Goal: Task Accomplishment & Management: Use online tool/utility

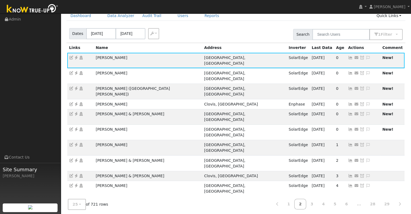
scroll to position [26, 0]
click at [77, 56] on icon at bounding box center [76, 58] width 5 height 4
click at [76, 57] on icon at bounding box center [76, 58] width 5 height 4
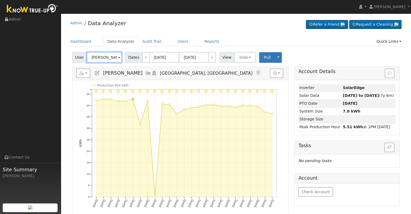
click at [100, 60] on input "[PERSON_NAME]" at bounding box center [104, 57] width 35 height 11
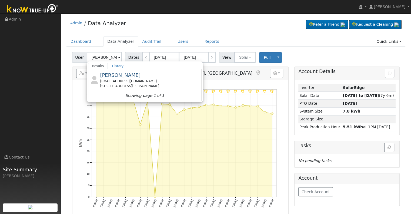
click at [127, 84] on div "[STREET_ADDRESS][PERSON_NAME]" at bounding box center [150, 85] width 100 height 5
type input "[PERSON_NAME]"
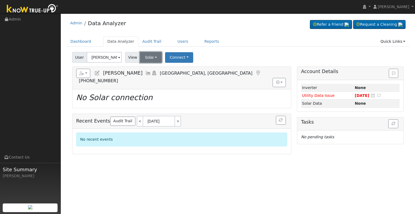
click at [149, 56] on button "Solar" at bounding box center [151, 57] width 22 height 11
click at [159, 66] on link "Utility" at bounding box center [158, 69] width 38 height 8
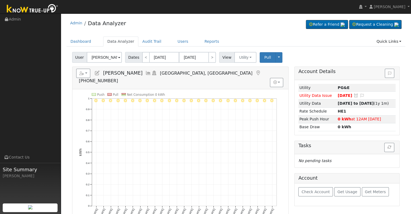
drag, startPoint x: 103, startPoint y: 74, endPoint x: 155, endPoint y: 71, distance: 52.2
click at [142, 71] on span "[PERSON_NAME]" at bounding box center [122, 72] width 39 height 5
copy span "[PERSON_NAME]"
click at [142, 61] on link "<" at bounding box center [146, 57] width 8 height 11
type input "07/04/2025"
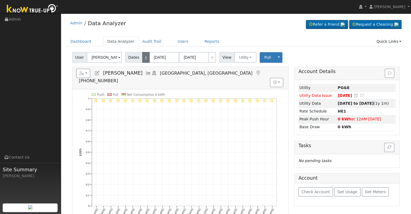
type input "07/28/2025"
click at [142, 61] on link "<" at bounding box center [146, 57] width 8 height 11
type input "06/09/2025"
type input "07/03/2025"
click at [143, 58] on link "<" at bounding box center [146, 57] width 8 height 11
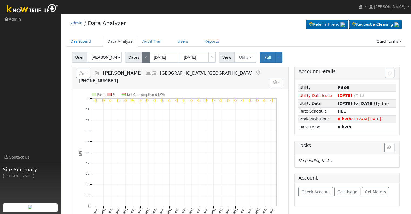
type input "05/15/2025"
type input "06/08/2025"
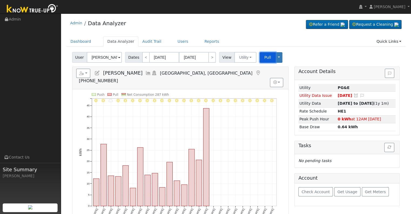
click at [264, 58] on span "Pull" at bounding box center [267, 57] width 7 height 4
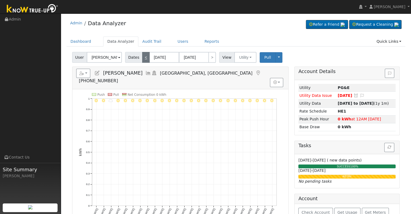
click at [142, 58] on link "<" at bounding box center [146, 57] width 8 height 11
type input "04/20/2025"
type input "05/14/2025"
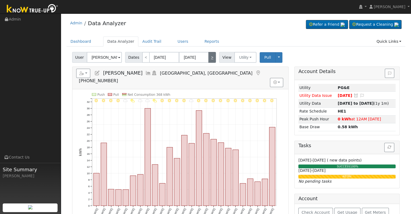
click at [209, 58] on link ">" at bounding box center [212, 57] width 8 height 11
type input "05/15/2025"
type input "06/08/2025"
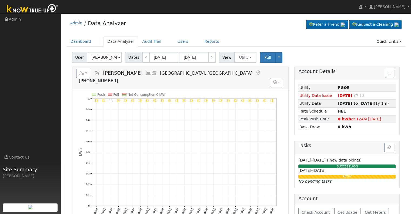
click at [127, 73] on span "[PERSON_NAME]" at bounding box center [122, 72] width 39 height 5
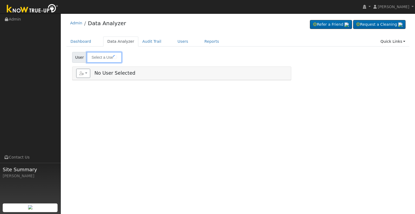
type input "[PERSON_NAME]"
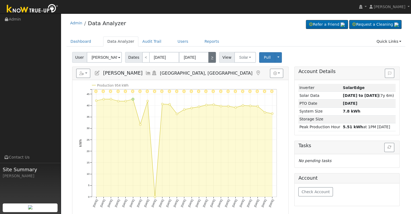
click at [208, 57] on link ">" at bounding box center [212, 57] width 8 height 11
type input "08/23/2025"
type input "09/16/2025"
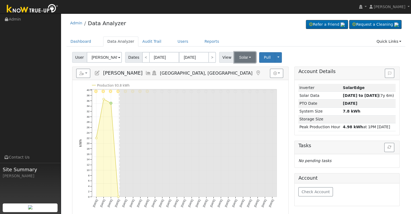
click at [235, 58] on button "Solar" at bounding box center [245, 57] width 22 height 11
click at [237, 65] on ul "Utility Solar" at bounding box center [252, 72] width 38 height 19
click at [237, 68] on div "Reports Scenario Health Check Energy Audit Account Timeline User Audit Trail In…" at bounding box center [180, 73] width 216 height 13
click at [237, 56] on button "Solar" at bounding box center [245, 57] width 22 height 11
click at [237, 70] on link "Utility" at bounding box center [252, 69] width 38 height 8
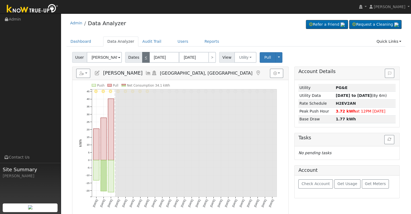
click at [143, 59] on link "<" at bounding box center [146, 57] width 8 height 11
type input "[DATE]"
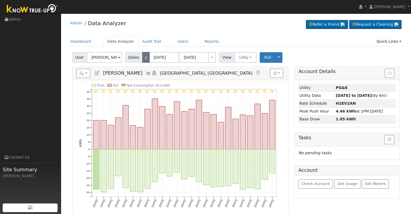
click at [143, 59] on link "<" at bounding box center [146, 57] width 8 height 11
type input "07/04/2025"
type input "07/28/2025"
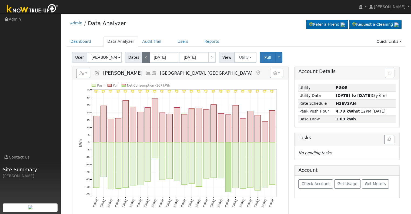
click at [143, 59] on link "<" at bounding box center [146, 57] width 8 height 11
type input "06/09/2025"
type input "07/03/2025"
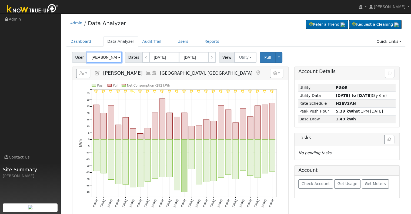
click at [95, 53] on input "[PERSON_NAME]" at bounding box center [104, 57] width 35 height 11
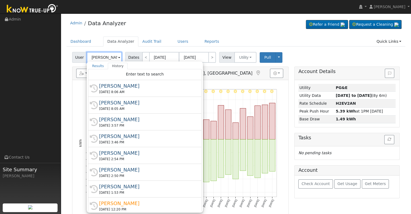
paste input "ourack Khampraseuth"
type input "[PERSON_NAME]"
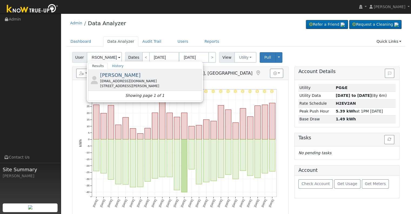
scroll to position [0, 0]
click at [124, 81] on div "oddyjunk@gmail.com" at bounding box center [150, 81] width 100 height 5
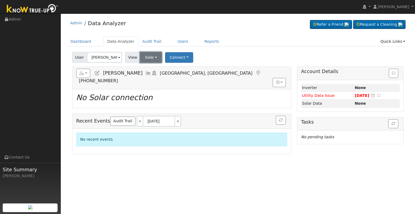
click at [151, 55] on button "Solar" at bounding box center [151, 57] width 22 height 11
click at [159, 67] on link "Utility" at bounding box center [158, 69] width 38 height 8
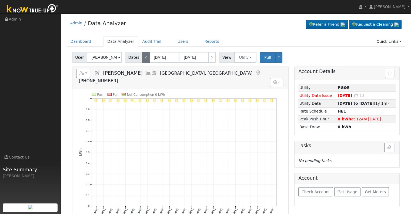
click at [143, 60] on link "<" at bounding box center [146, 57] width 8 height 11
type input "05/15/2025"
type input "06/08/2025"
click at [143, 60] on link "<" at bounding box center [146, 57] width 8 height 11
type input "04/20/2025"
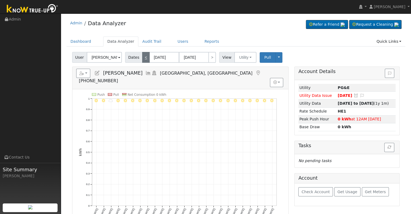
type input "05/14/2025"
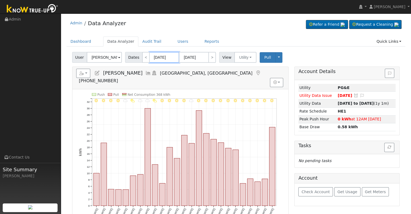
click at [155, 56] on input "04/20/2025" at bounding box center [164, 57] width 30 height 11
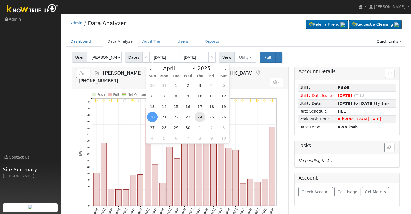
click at [199, 116] on span "24" at bounding box center [199, 117] width 11 height 11
type input "04/24/2025"
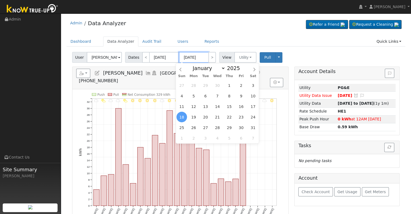
click at [189, 56] on input "05/18/2025" at bounding box center [194, 57] width 30 height 11
click at [240, 85] on span "2" at bounding box center [241, 85] width 11 height 11
type input "05/02/2025"
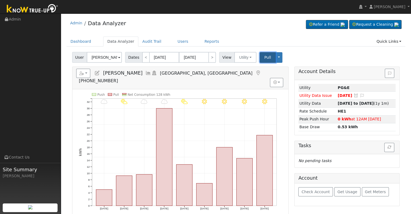
click at [264, 55] on span "Pull" at bounding box center [267, 57] width 7 height 4
click at [264, 59] on span "Pull" at bounding box center [267, 57] width 7 height 4
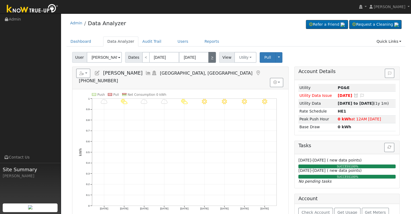
click at [211, 58] on link ">" at bounding box center [212, 57] width 8 height 11
type input "05/03/2025"
type input "05/11/2025"
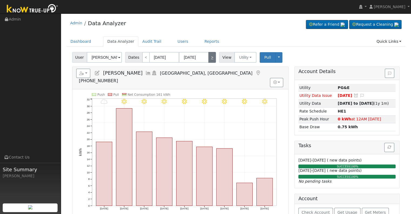
click at [211, 58] on link ">" at bounding box center [212, 57] width 8 height 11
type input "05/12/2025"
type input "05/20/2025"
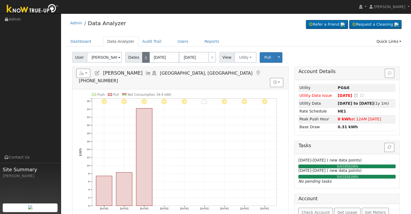
click at [144, 59] on link "<" at bounding box center [146, 57] width 8 height 11
type input "05/03/2025"
type input "05/11/2025"
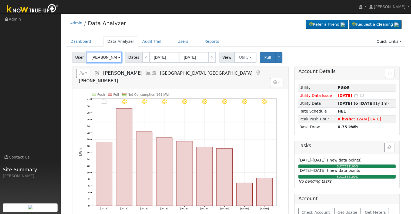
click at [103, 55] on input "[PERSON_NAME]" at bounding box center [104, 57] width 35 height 11
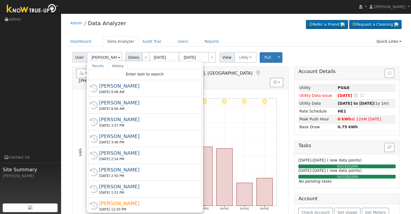
click at [196, 26] on div "Admin Data Analyzer Refer a Friend Request a Cleaning" at bounding box center [235, 24] width 339 height 16
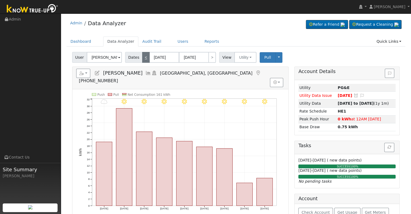
click at [144, 58] on link "<" at bounding box center [146, 57] width 8 height 11
type input "04/24/2025"
type input "05/02/2025"
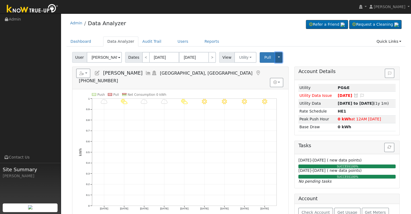
click at [275, 58] on button "Toggle Dropdown" at bounding box center [278, 57] width 7 height 11
click at [287, 100] on link "Disconnect Utility" at bounding box center [295, 100] width 41 height 8
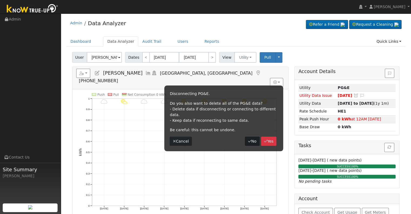
click at [250, 136] on button "No" at bounding box center [252, 140] width 15 height 9
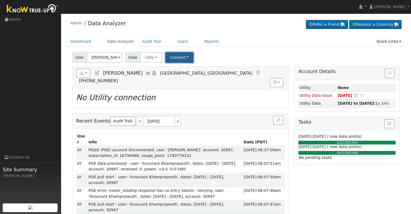
click at [180, 54] on button "Connect" at bounding box center [179, 57] width 28 height 11
click at [183, 67] on link "Select a Provider" at bounding box center [187, 69] width 42 height 8
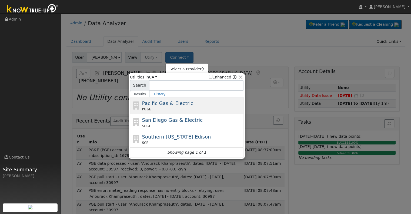
click at [169, 108] on div "PG&E" at bounding box center [192, 109] width 100 height 5
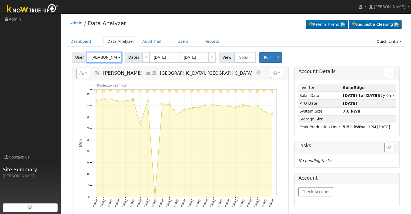
click at [107, 56] on input "[PERSON_NAME]" at bounding box center [104, 57] width 35 height 11
click at [106, 56] on input "[PERSON_NAME]" at bounding box center [104, 57] width 35 height 11
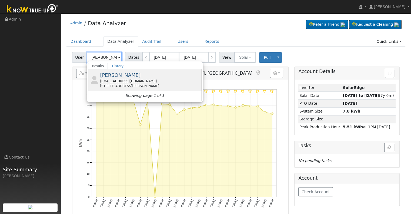
type input "[PERSON_NAME]"
click at [123, 83] on div "[STREET_ADDRESS][PERSON_NAME]" at bounding box center [150, 85] width 100 height 5
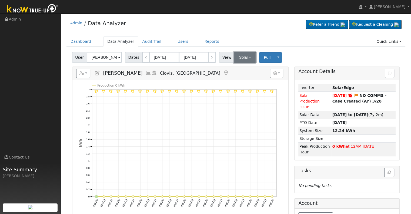
click at [245, 58] on button "Solar" at bounding box center [245, 57] width 22 height 11
click at [243, 69] on link "Utility" at bounding box center [252, 69] width 38 height 8
